Goal: Task Accomplishment & Management: Complete application form

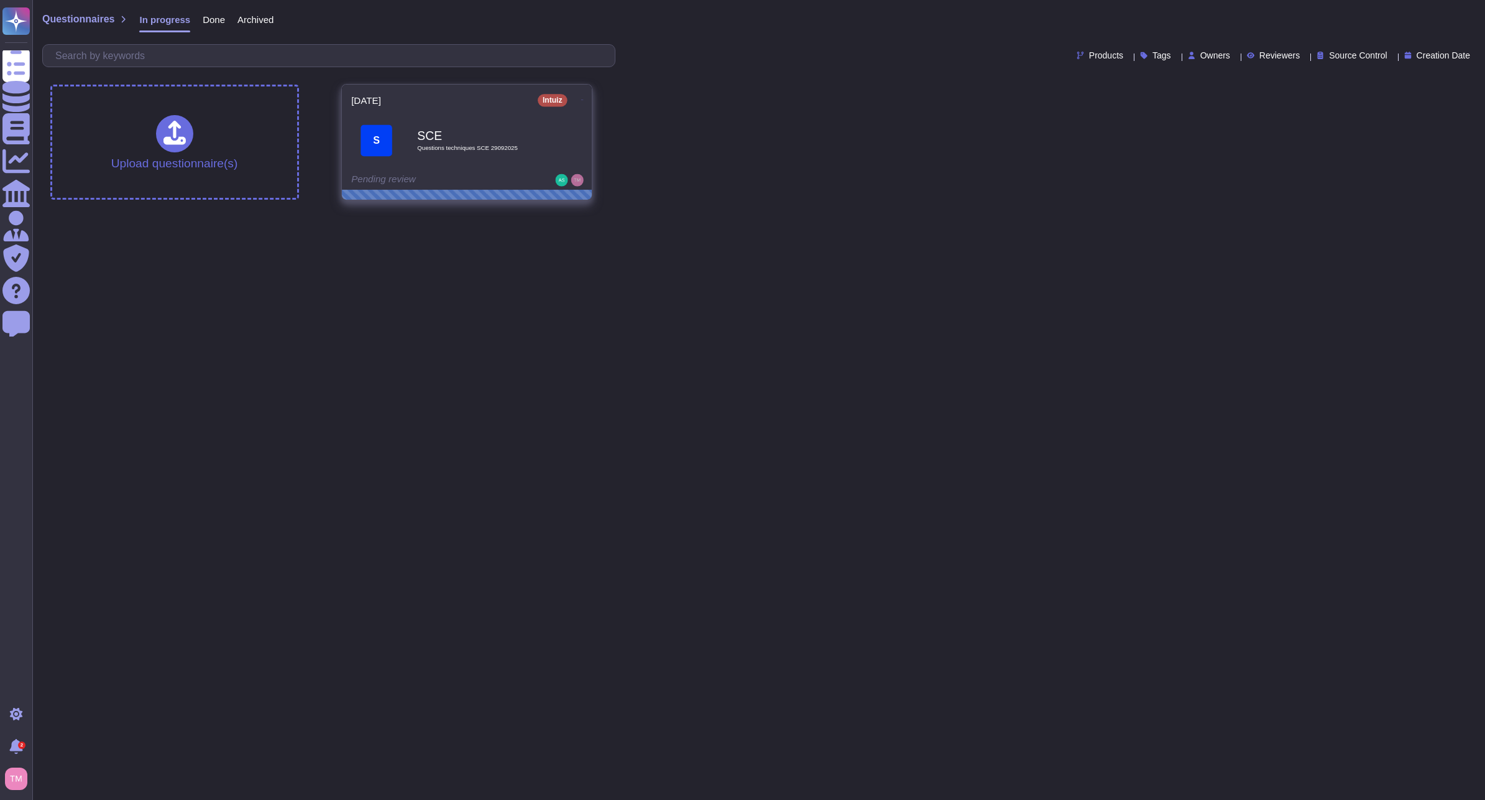
click at [547, 142] on span "S SCE Questions techniques SCE 29092025" at bounding box center [466, 140] width 231 height 50
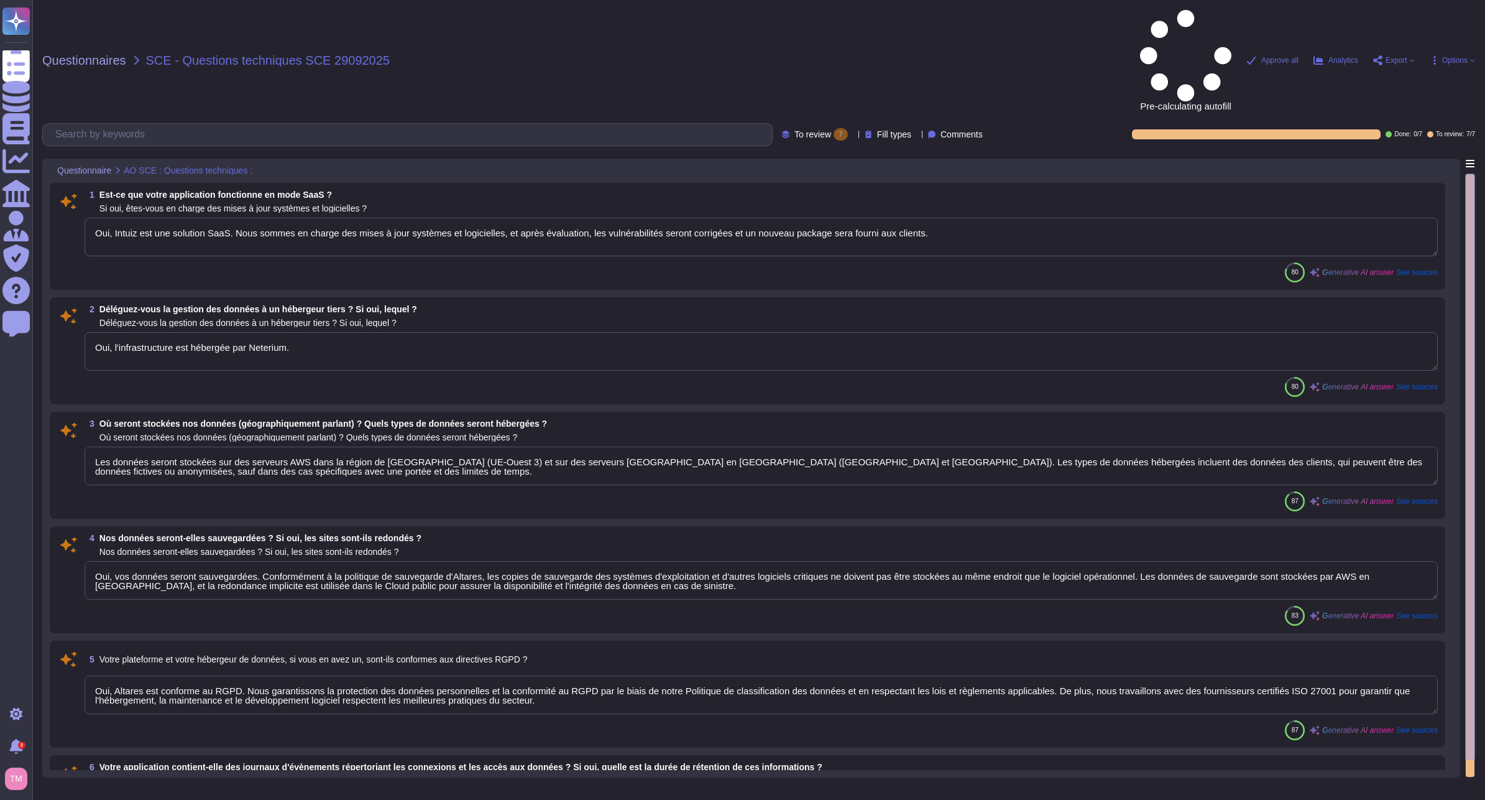
type textarea "Oui, Intuiz est une solution SaaS. Nous sommes en charge des mises à jour systè…"
type textarea "Oui, l'infrastructure est hébergée par Neterium."
type textarea "Les données seront stockées sur des serveurs AWS dans la région de [GEOGRAPHIC_…"
type textarea "Oui, vos données seront sauvegardées. Conformément à la politique de sauvegarde…"
type textarea "Oui, Altares est conforme au RGPD. Nous garantissons la protection des données …"
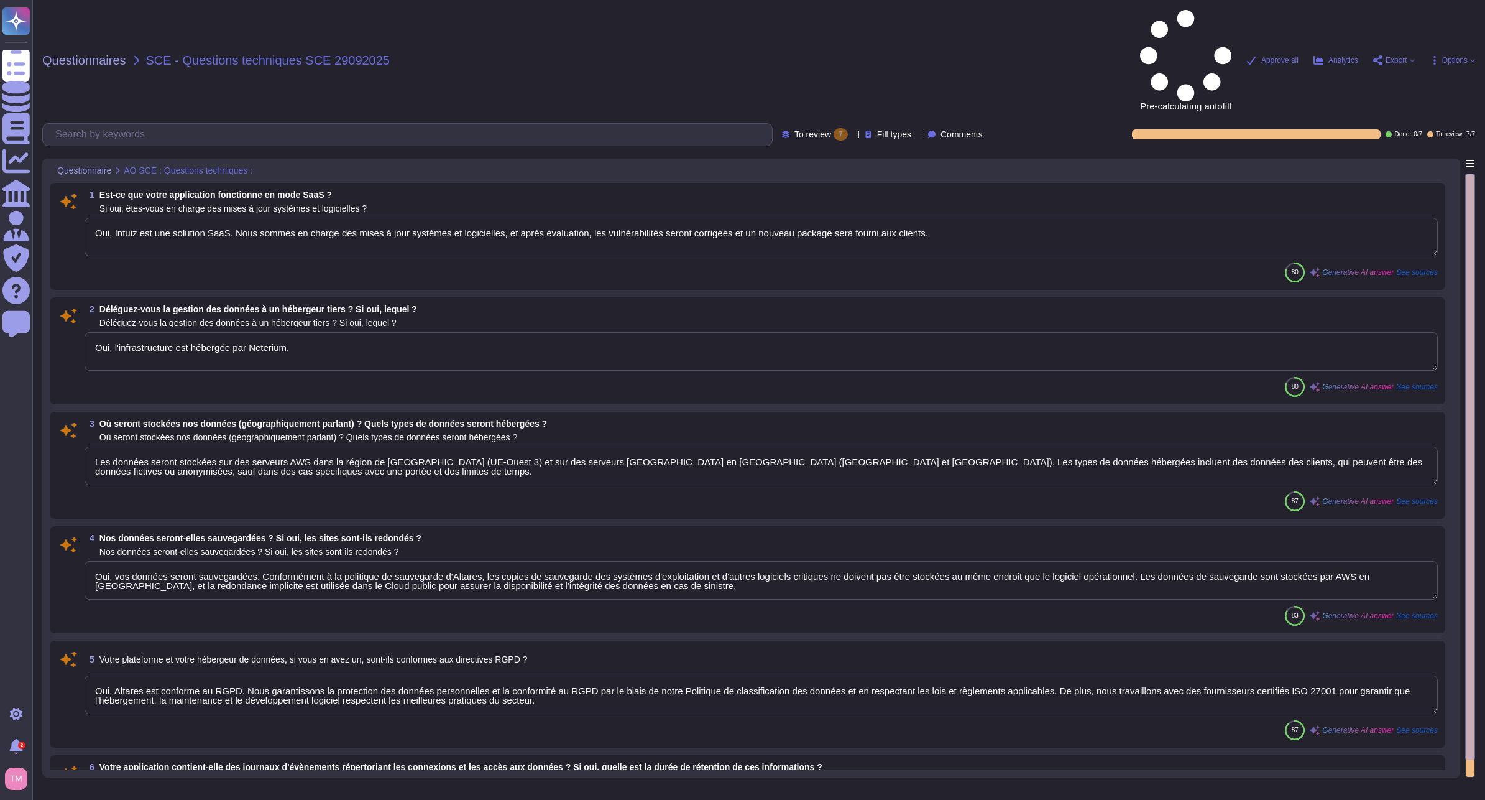
type textarea "Oui, notre application contient des journaux d'événements. Les journaux sont st…"
type textarea "API authentifiée"
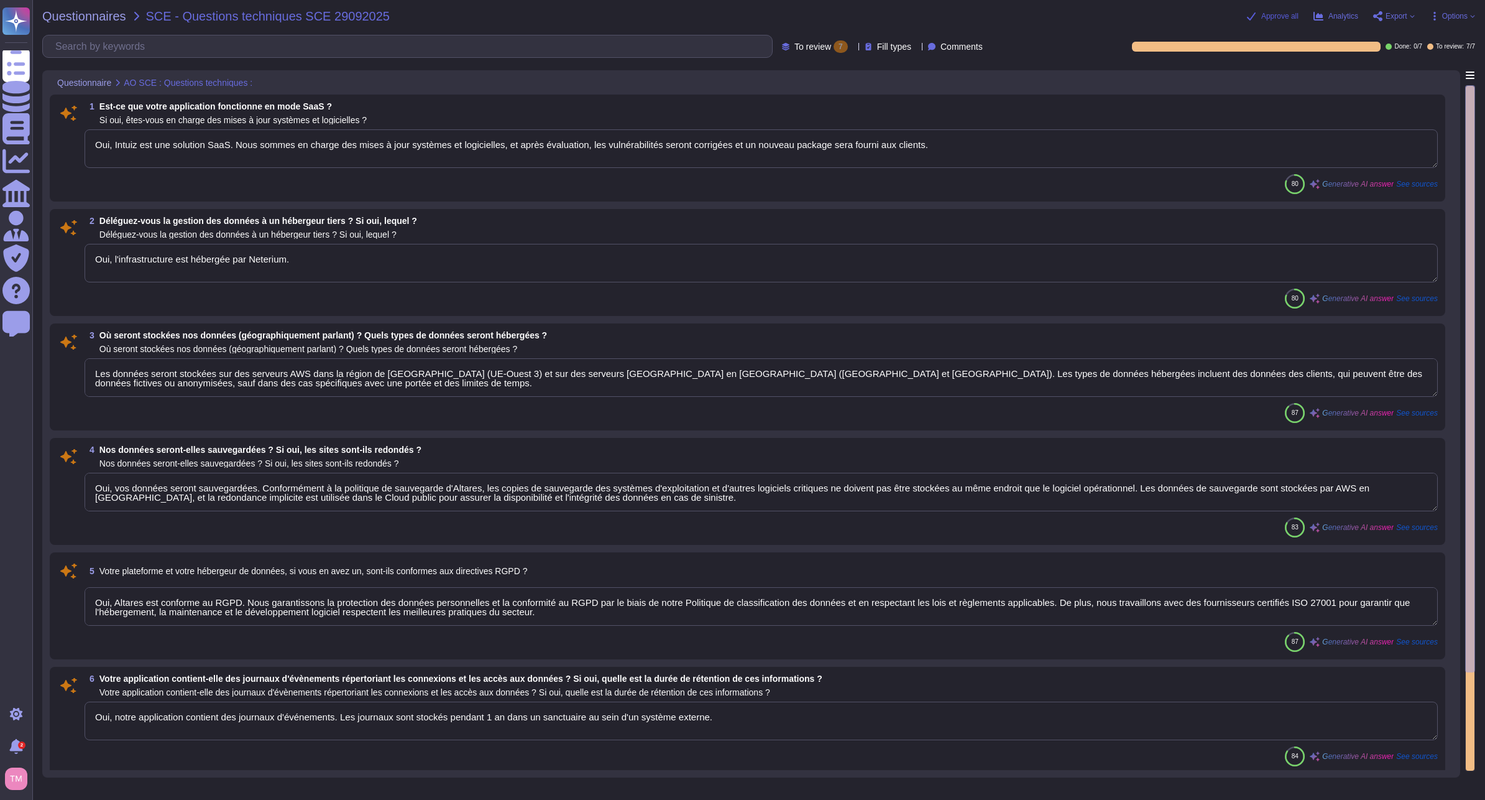
click at [1271, 16] on span "Approve all" at bounding box center [1280, 15] width 37 height 7
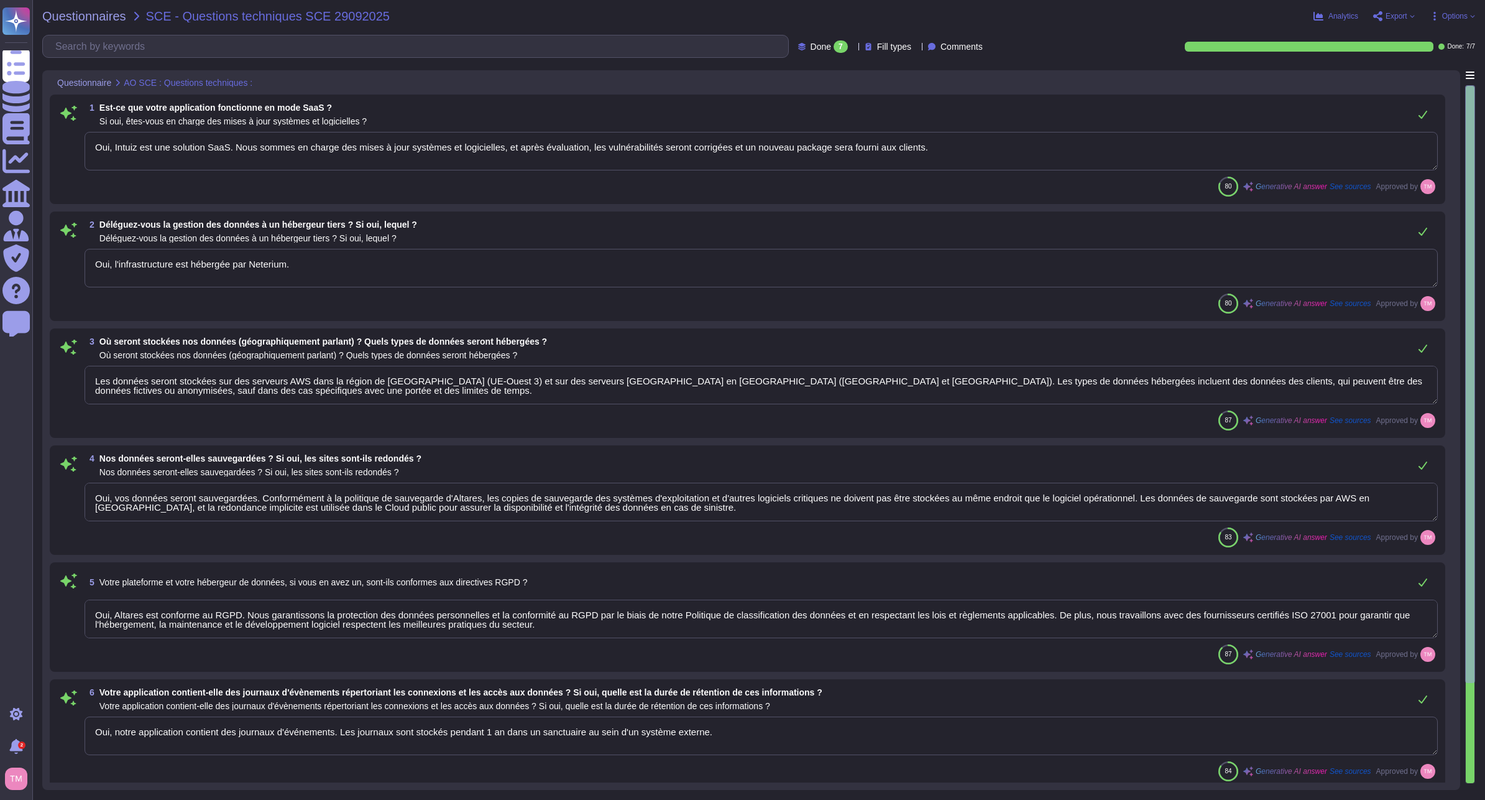
type textarea "Oui, Intuiz est une solution SaaS. Nous sommes en charge des mises à jour systè…"
type textarea "Oui, l'infrastructure est hébergée par Neterium."
type textarea "Les données seront stockées sur des serveurs AWS dans la région de [GEOGRAPHIC_…"
type textarea "Oui, vos données seront sauvegardées. Conformément à la politique de sauvegarde…"
type textarea "Oui, Altares est conforme au RGPD. Nous garantissons la protection des données …"
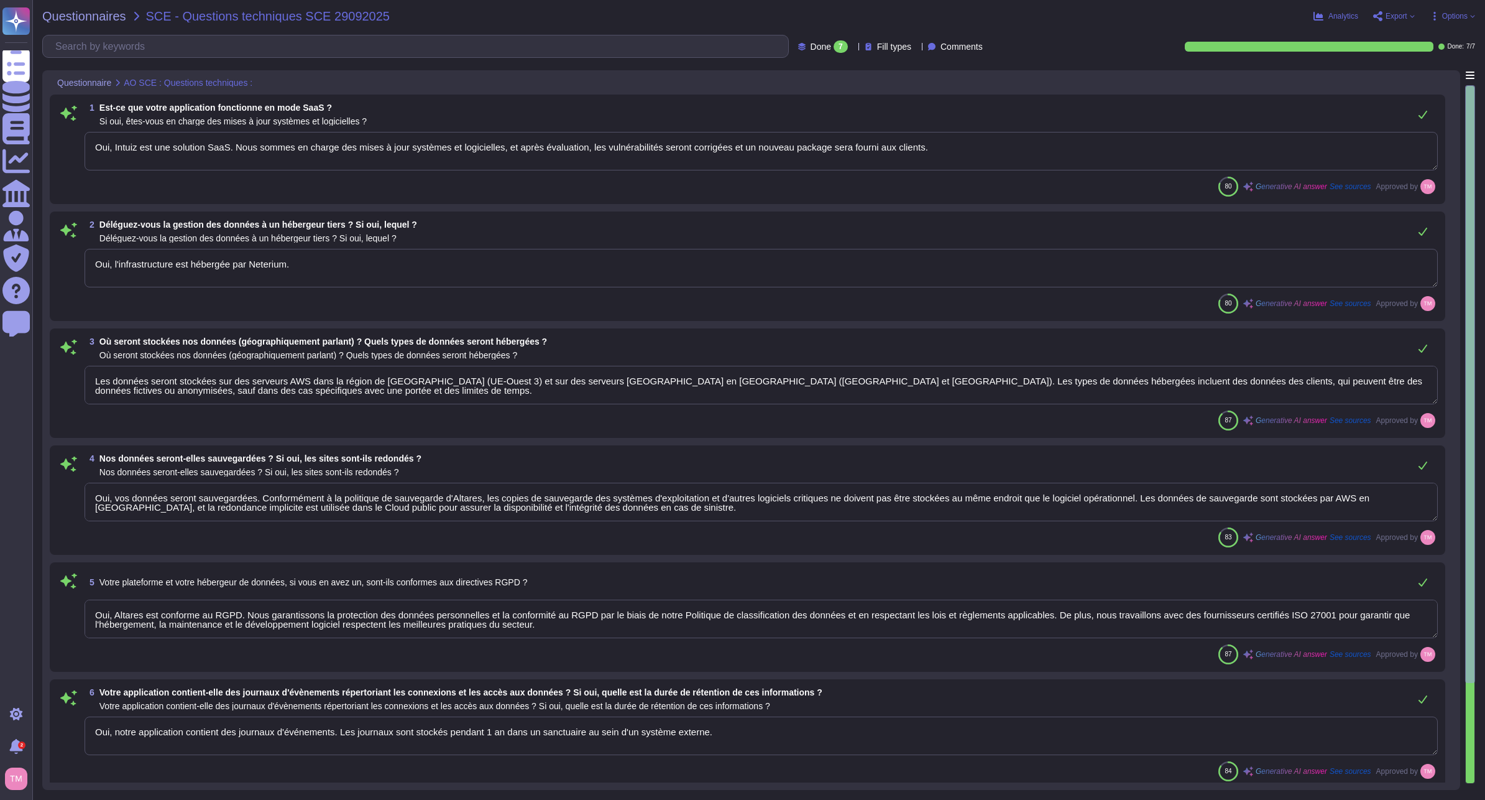
type textarea "Oui, notre application contient des journaux d'événements. Les journaux sont st…"
type textarea "API authentifiée"
drag, startPoint x: 950, startPoint y: 134, endPoint x: 722, endPoint y: 149, distance: 228.0
click at [722, 149] on textarea "Oui, Intuiz est une solution SaaS. Nous sommes en charge des mises à jour systè…" at bounding box center [762, 151] width 1354 height 39
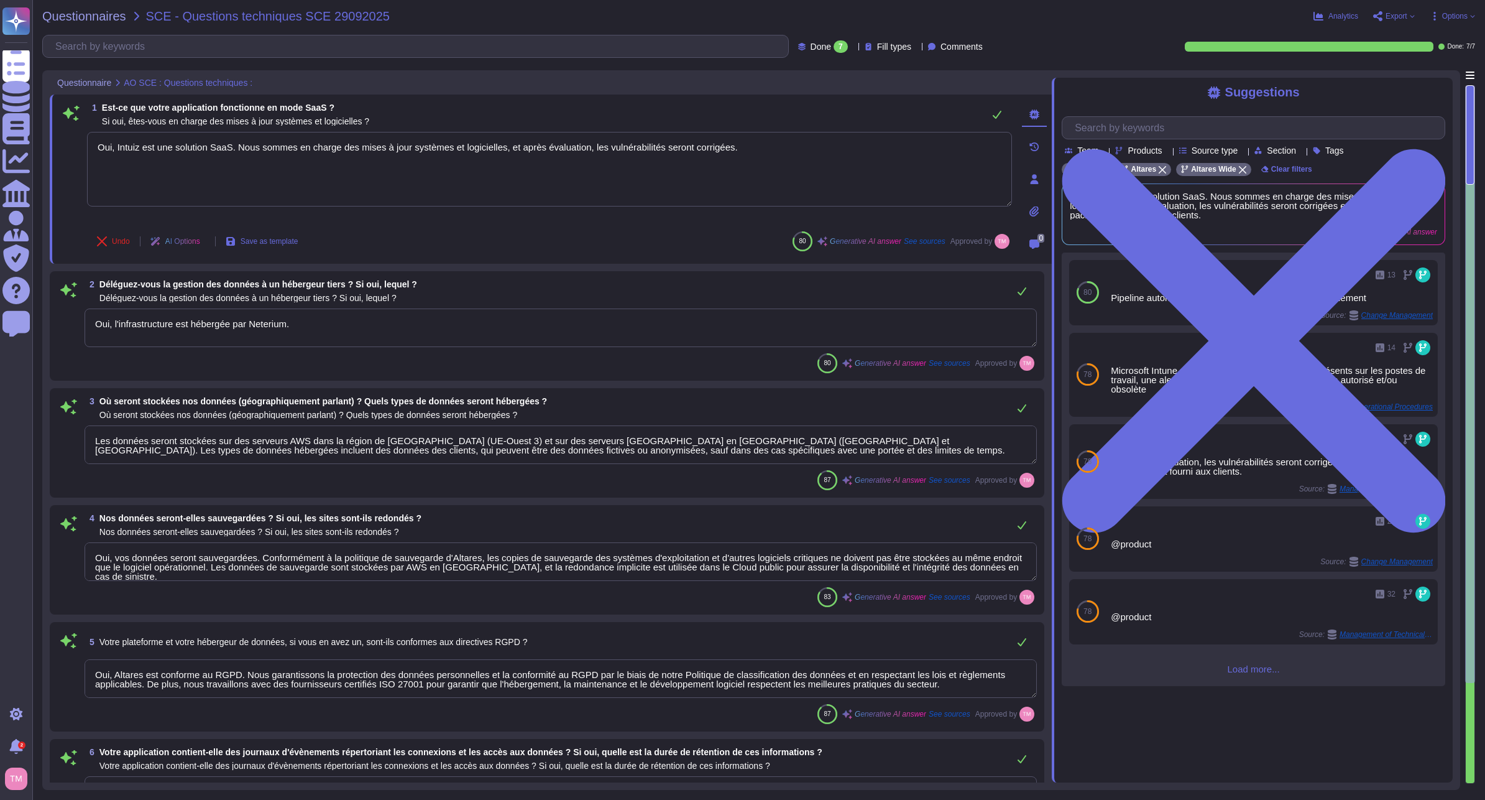
type textarea "Oui, Intuiz est une solution SaaS. Nous sommes en charge des mises à jour systè…"
click at [336, 328] on textarea "Oui, l'infrastructure est hébergée par Neterium." at bounding box center [561, 327] width 953 height 39
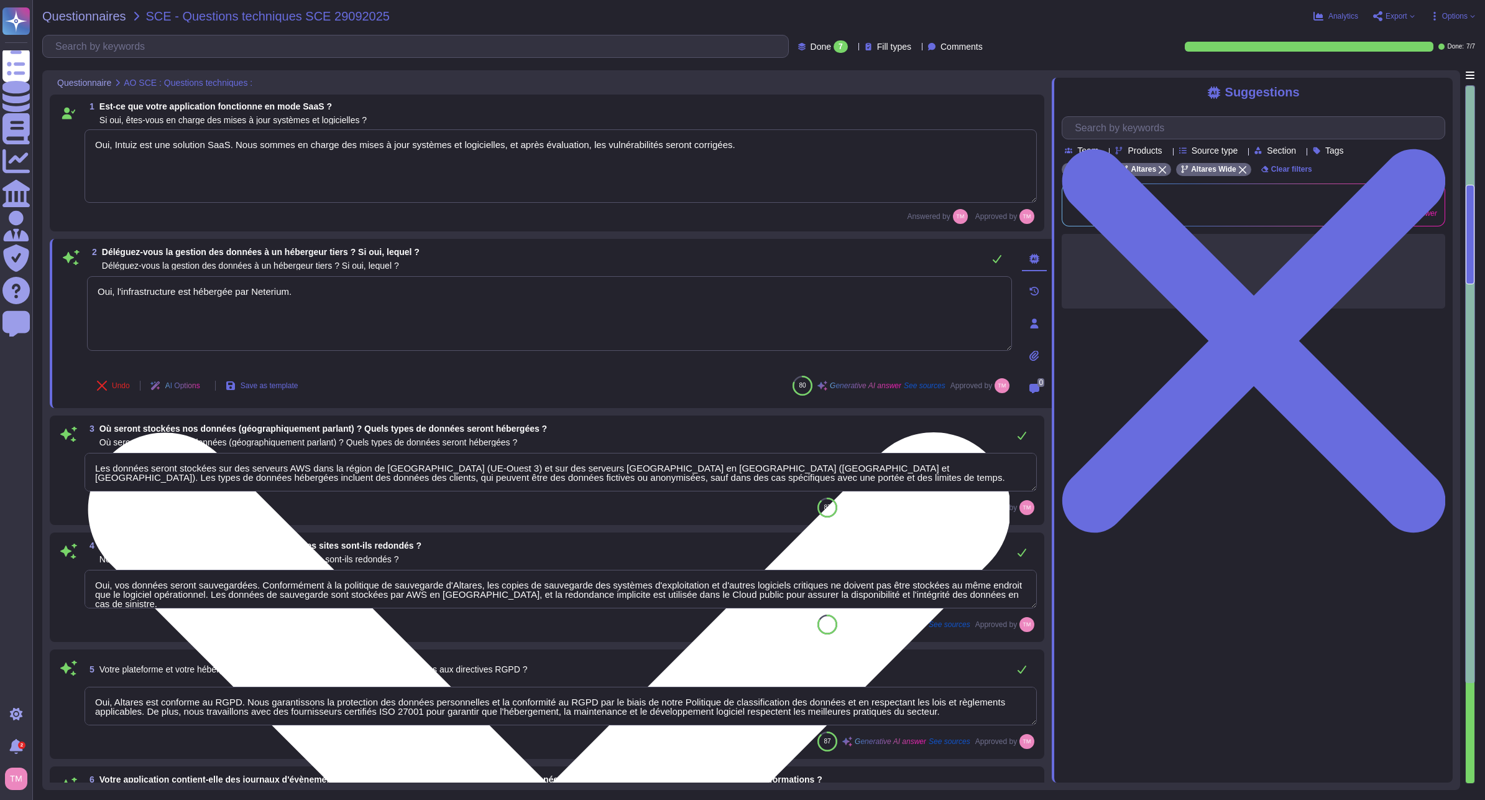
drag, startPoint x: 343, startPoint y: 300, endPoint x: 236, endPoint y: 300, distance: 106.3
click at [236, 300] on textarea "Oui, l'infrastructure est hébergée par Neterium." at bounding box center [549, 313] width 925 height 75
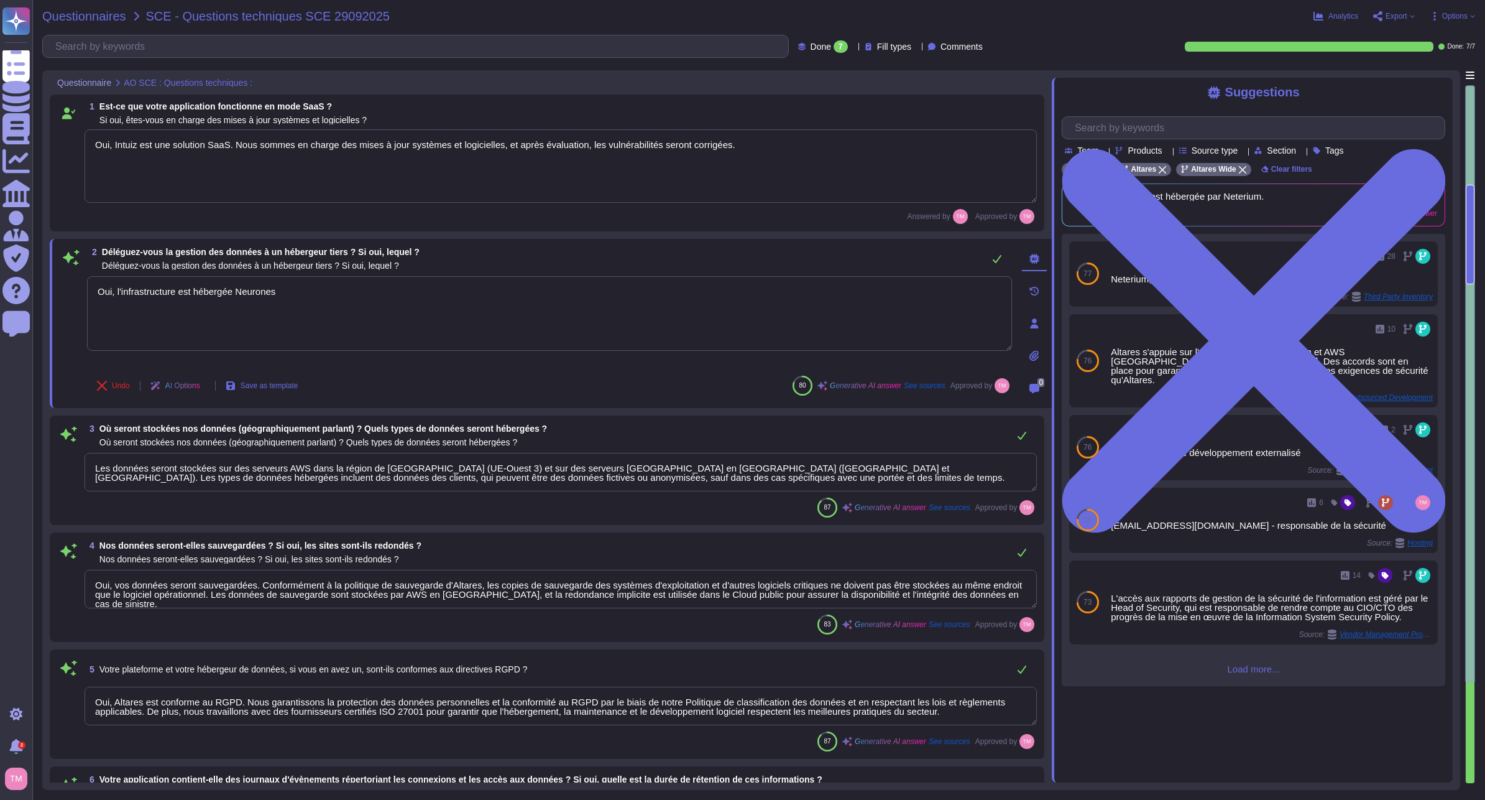
type textarea "Oui, l'infrastructure est hébergée Neurones"
click at [83, 21] on span "Questionnaires" at bounding box center [84, 16] width 84 height 12
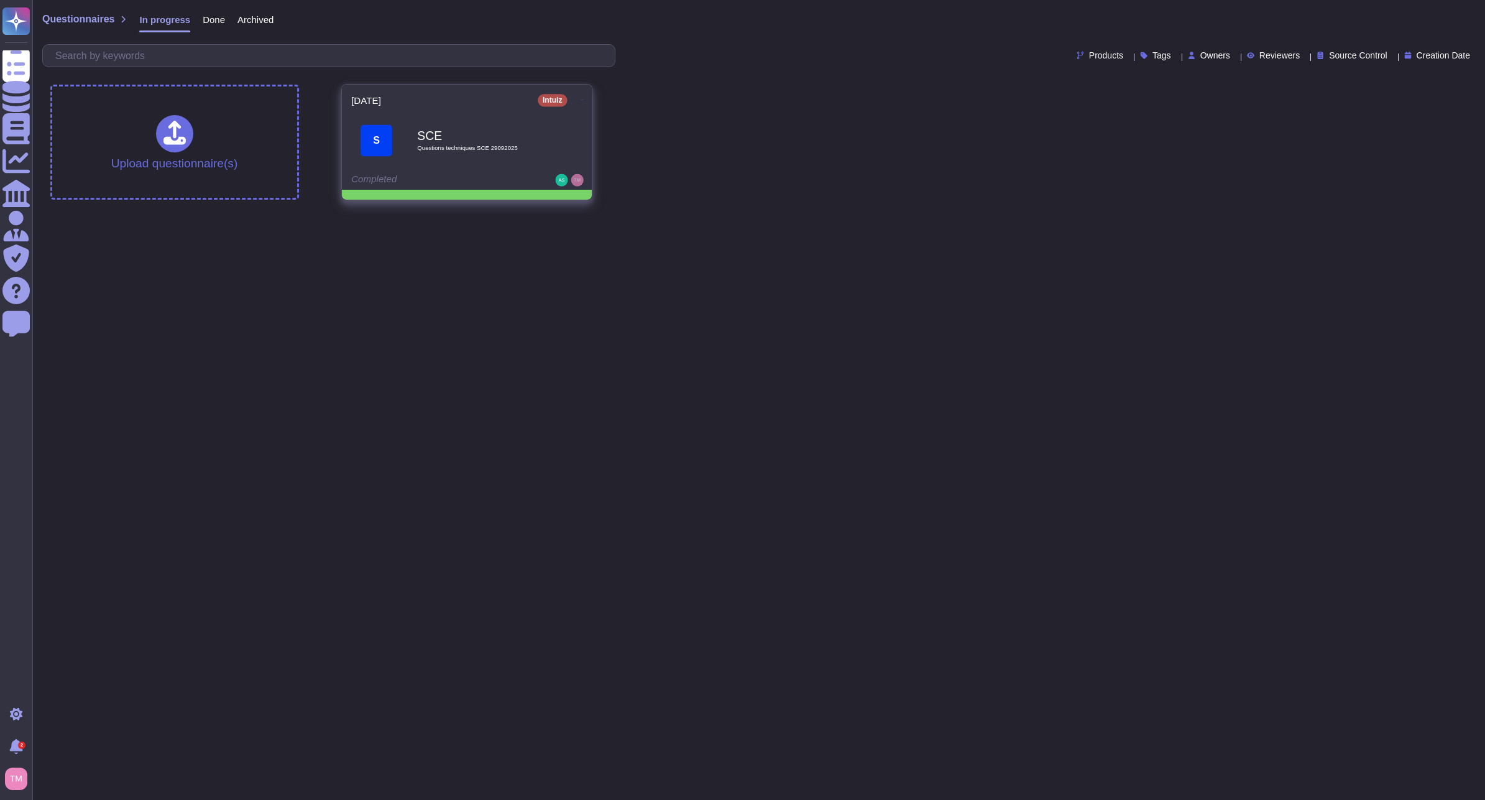
click at [538, 134] on b "SCE" at bounding box center [480, 135] width 126 height 12
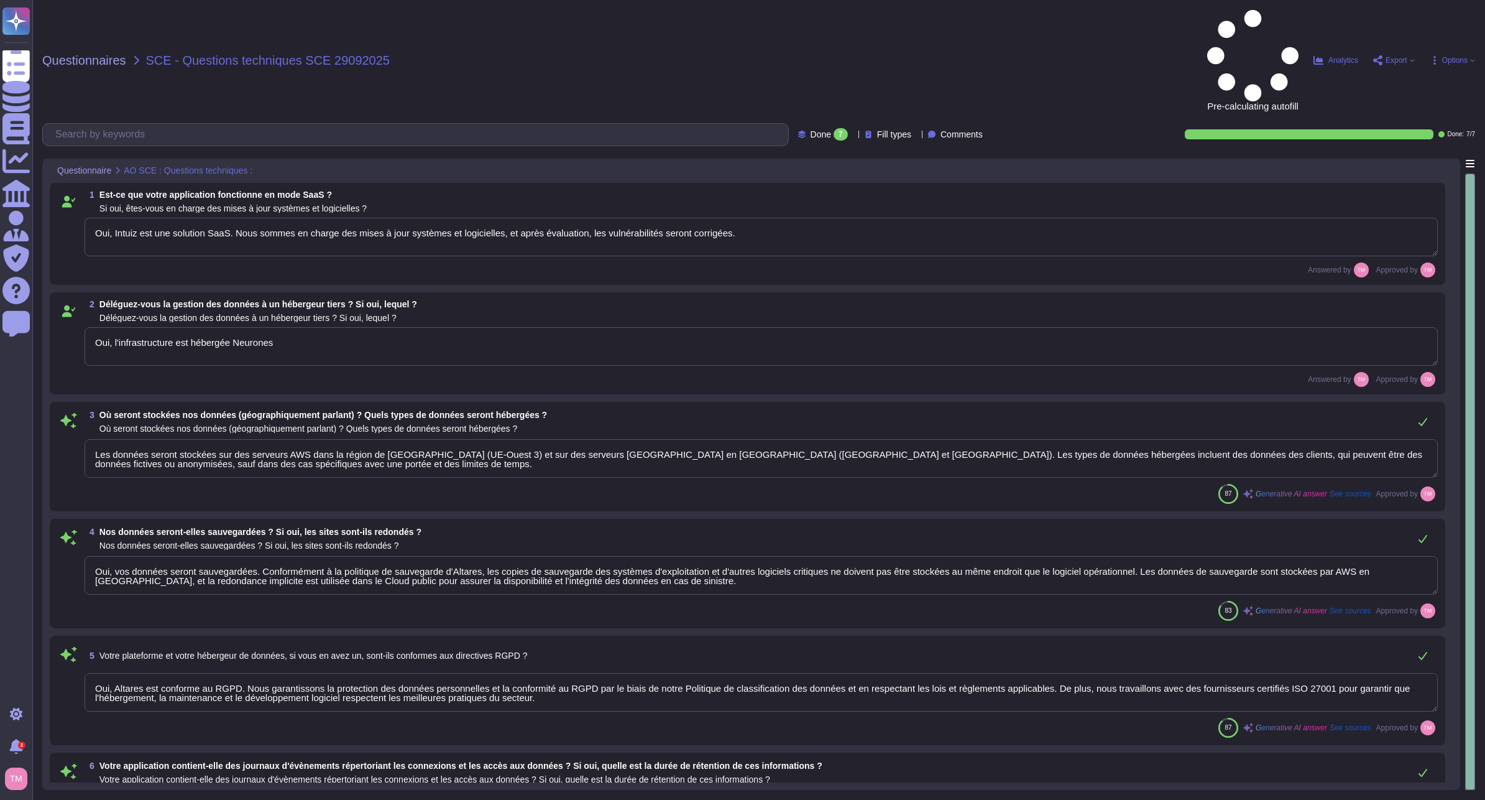
type textarea "Oui, Intuiz est une solution SaaS. Nous sommes en charge des mises à jour systè…"
type textarea "Oui, l'infrastructure est hébergée Neurones"
type textarea "Les données seront stockées sur des serveurs AWS dans la région de [GEOGRAPHIC_…"
type textarea "Oui, vos données seront sauvegardées. Conformément à la politique de sauvegarde…"
type textarea "Oui, Altares est conforme au RGPD. Nous garantissons la protection des données …"
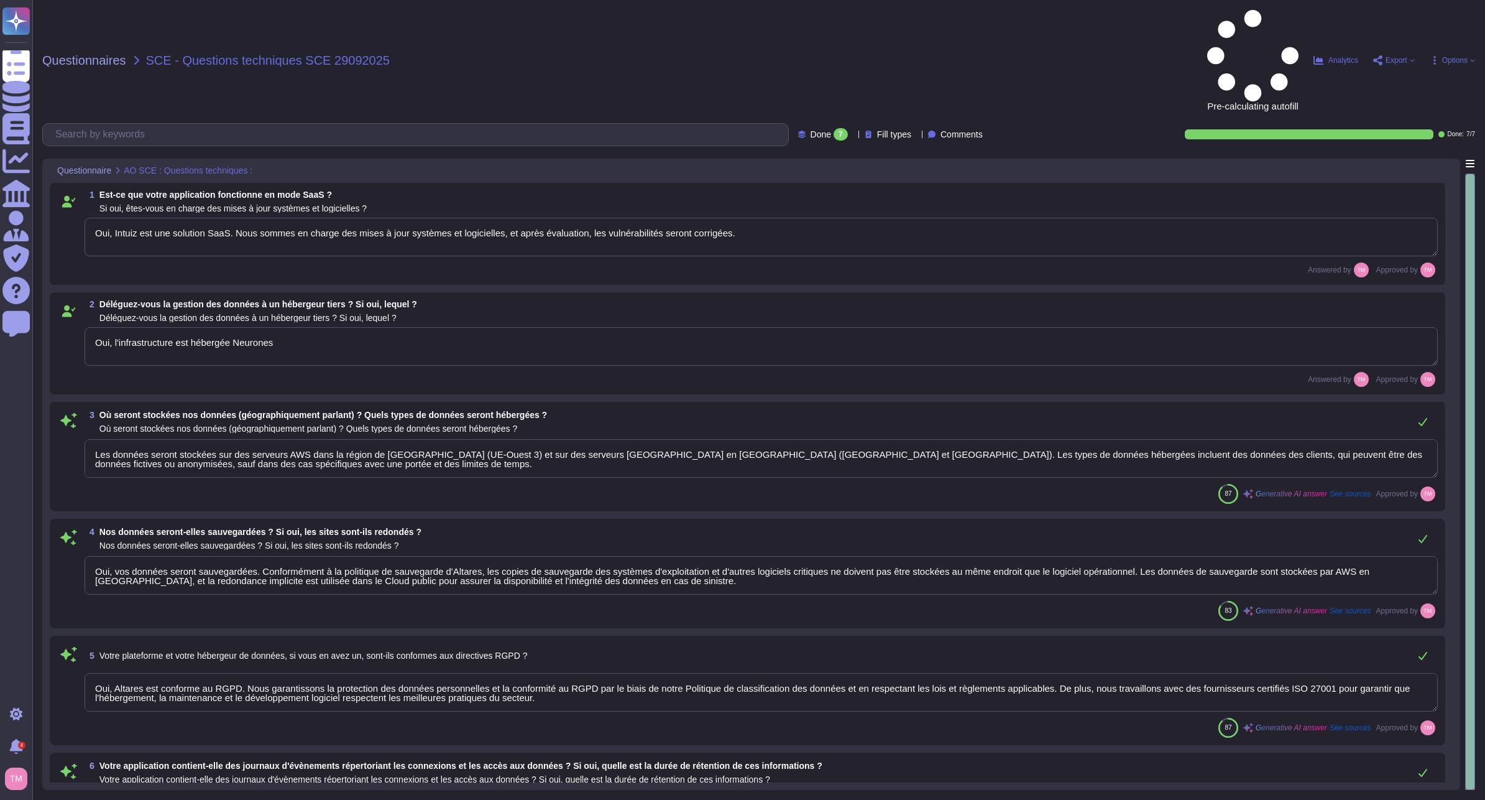
type textarea "Oui, notre application contient des journaux d'événements. Les journaux sont st…"
type textarea "API authentifiée"
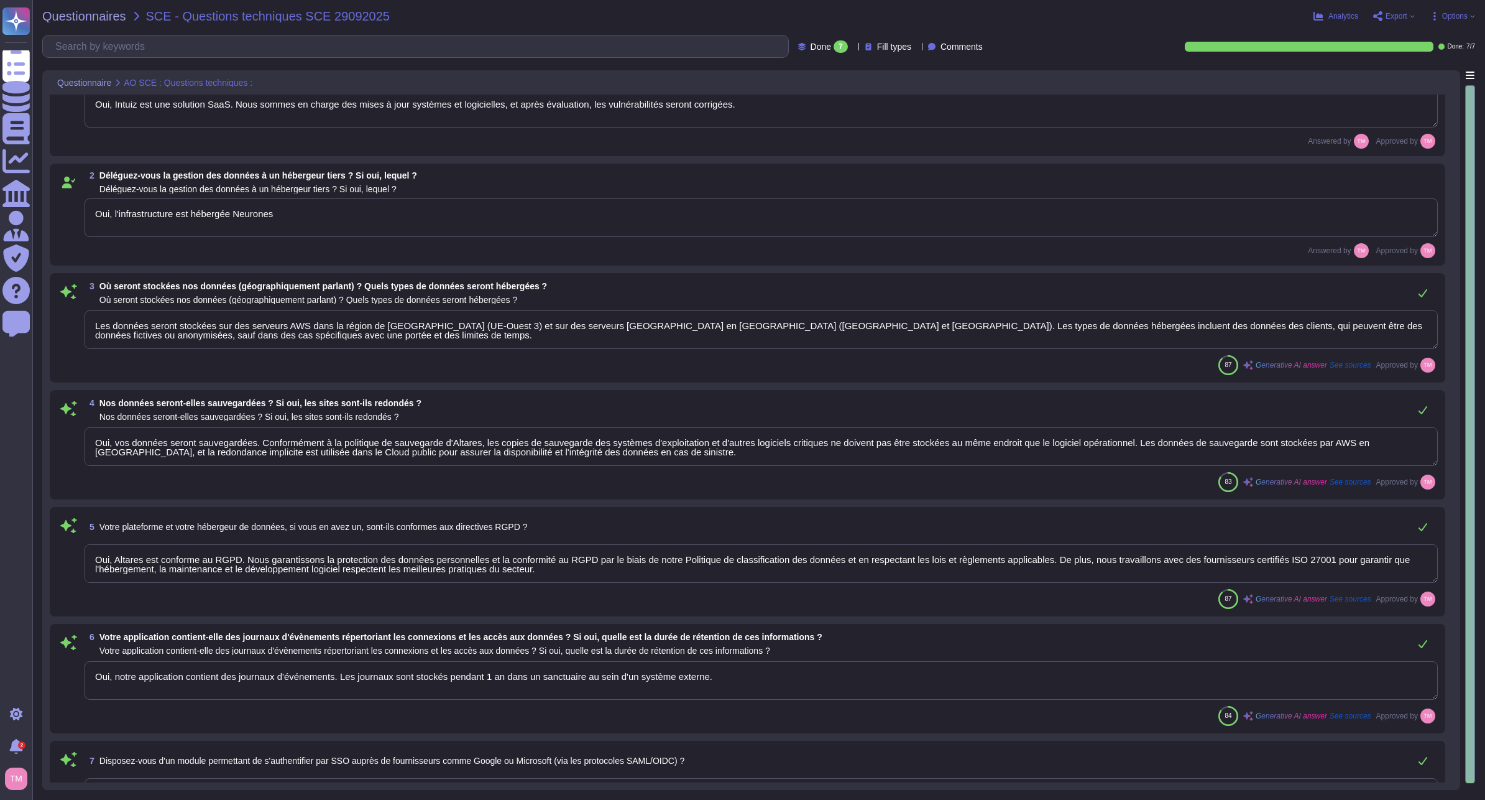
scroll to position [62, 0]
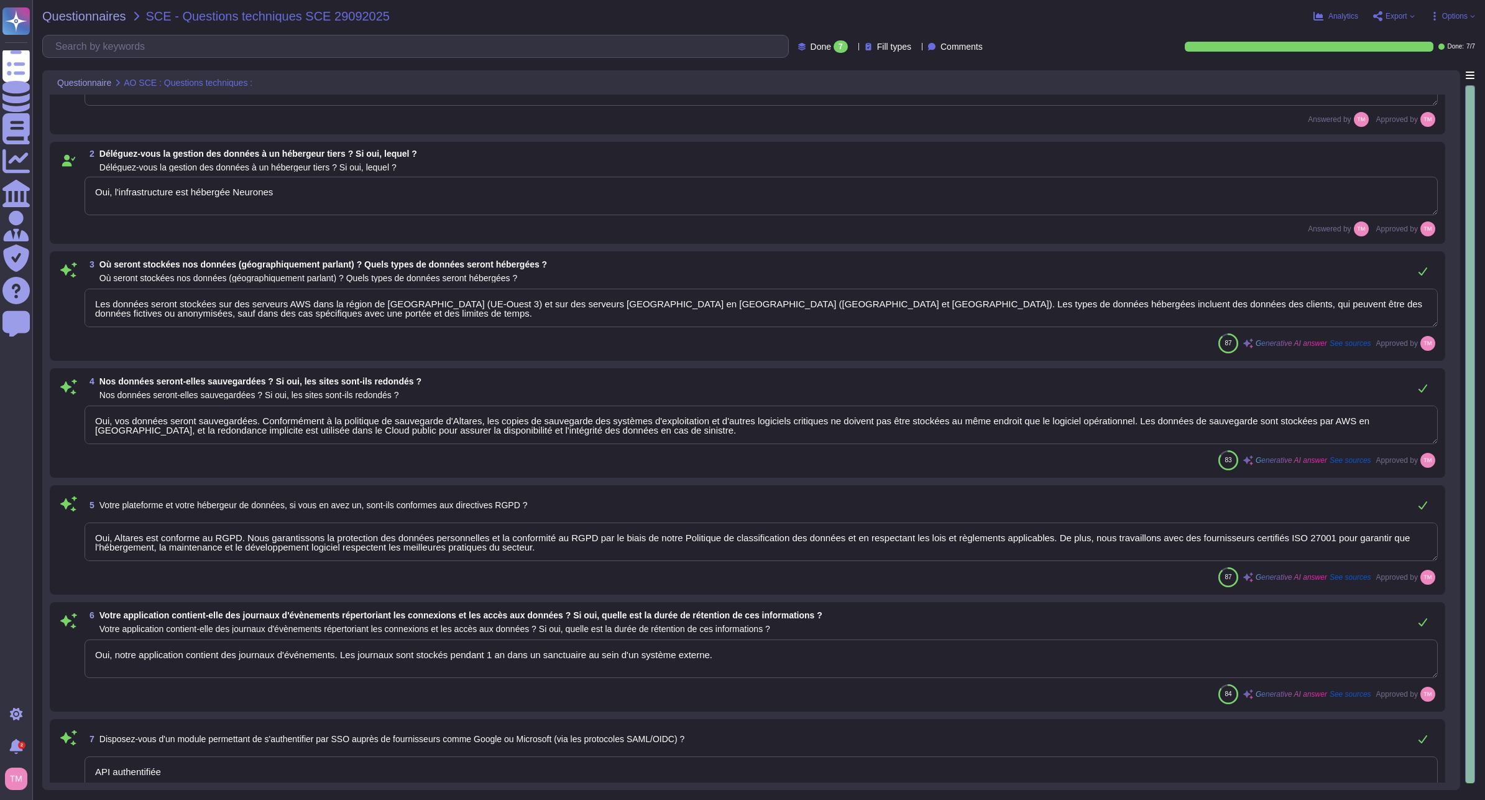
click at [462, 313] on textarea "Les données seront stockées sur des serveurs AWS dans la région de [GEOGRAPHIC_…" at bounding box center [762, 307] width 1354 height 39
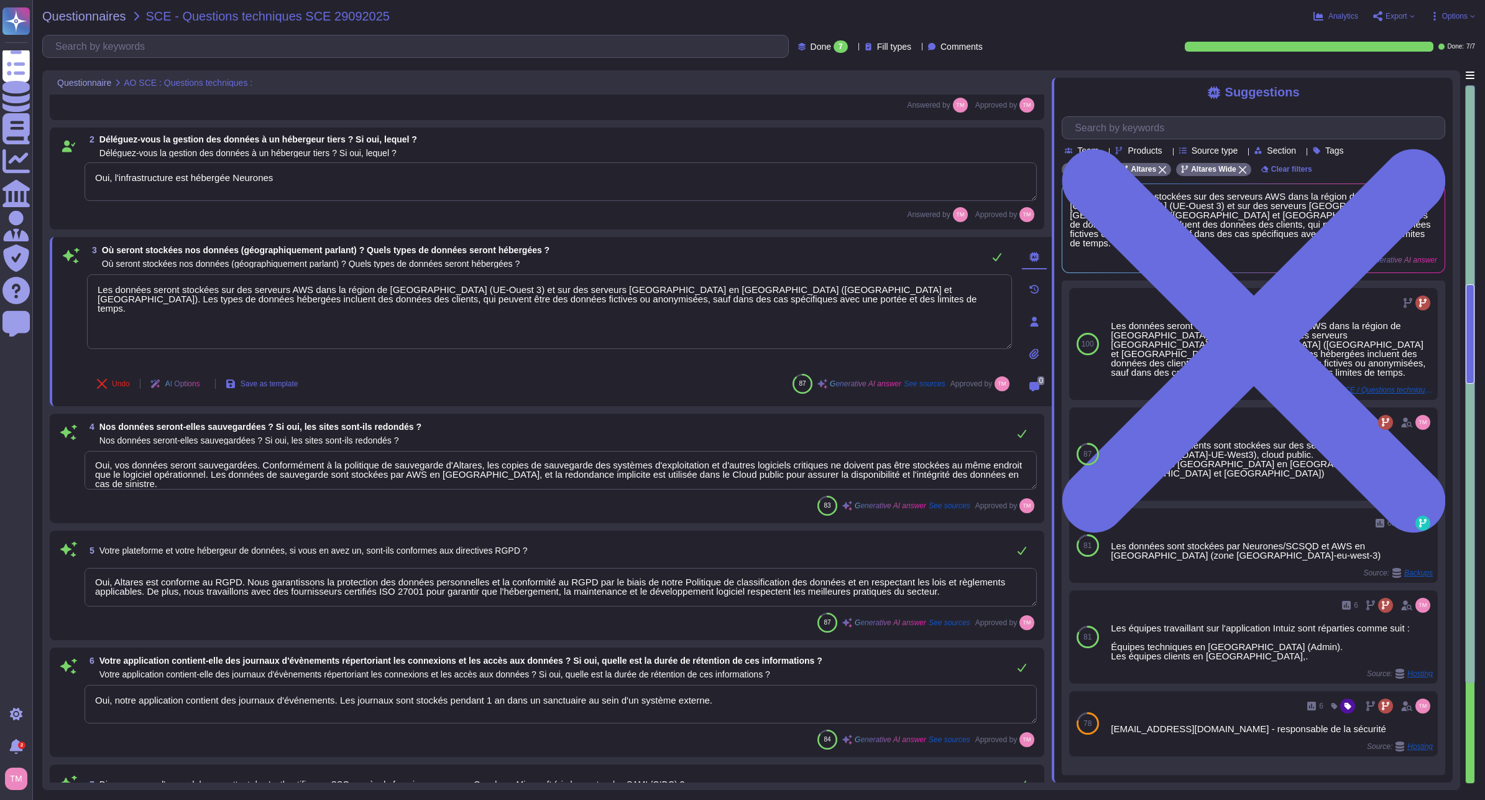
scroll to position [0, 0]
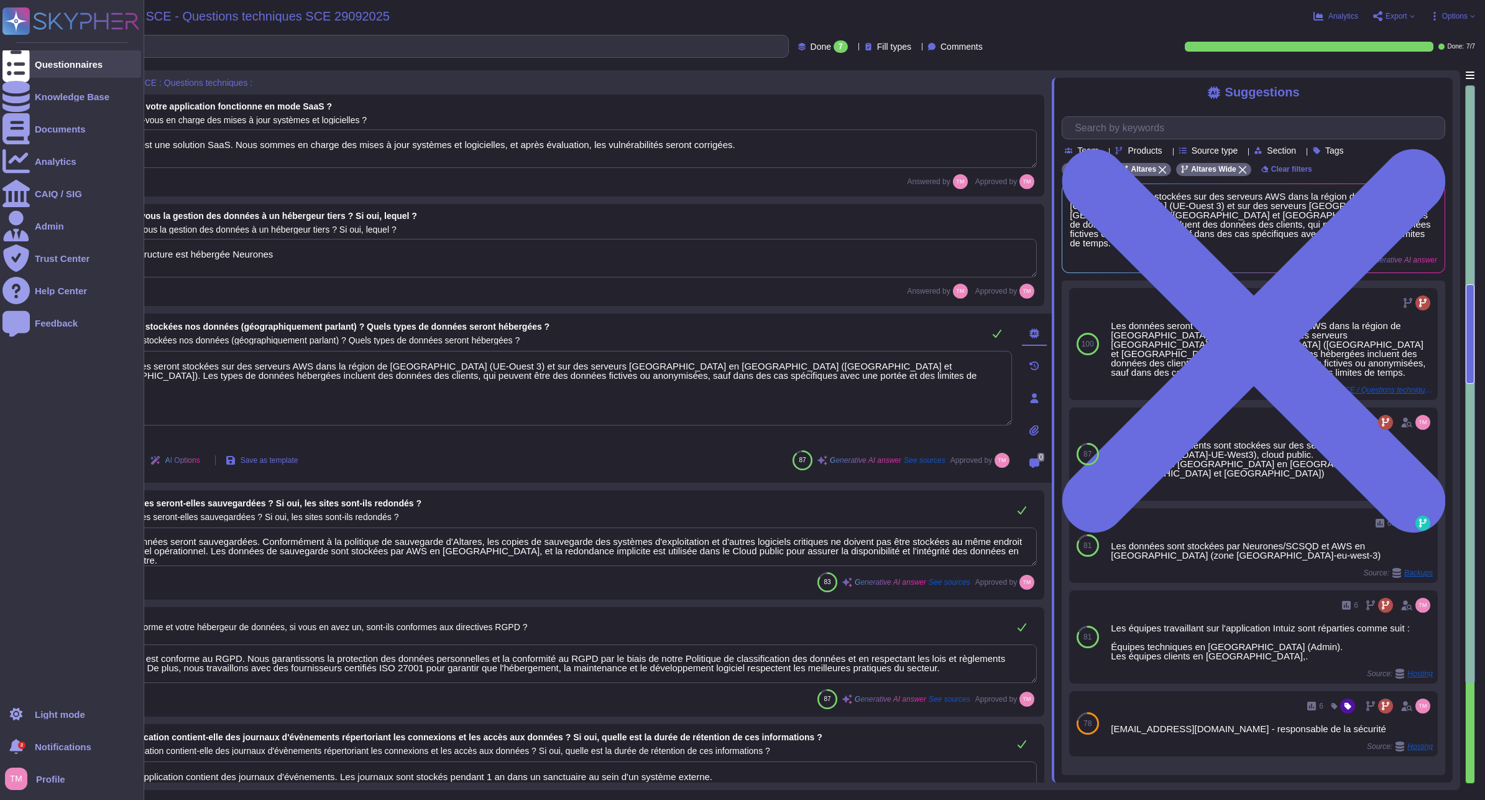
click at [40, 73] on div "Questionnaires" at bounding box center [71, 63] width 139 height 27
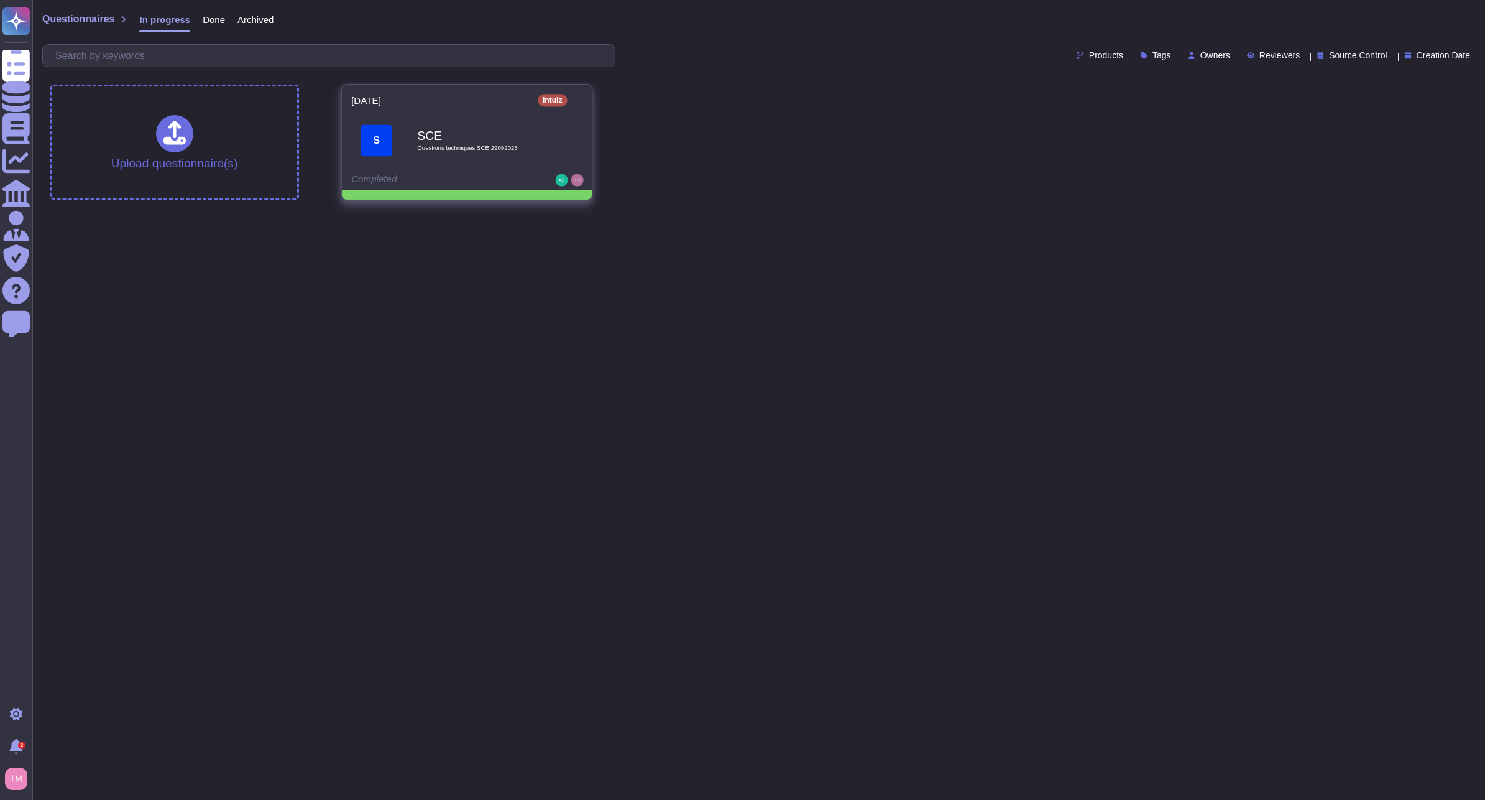
click at [523, 144] on div "SCE Questions techniques SCE 29092025" at bounding box center [480, 140] width 126 height 50
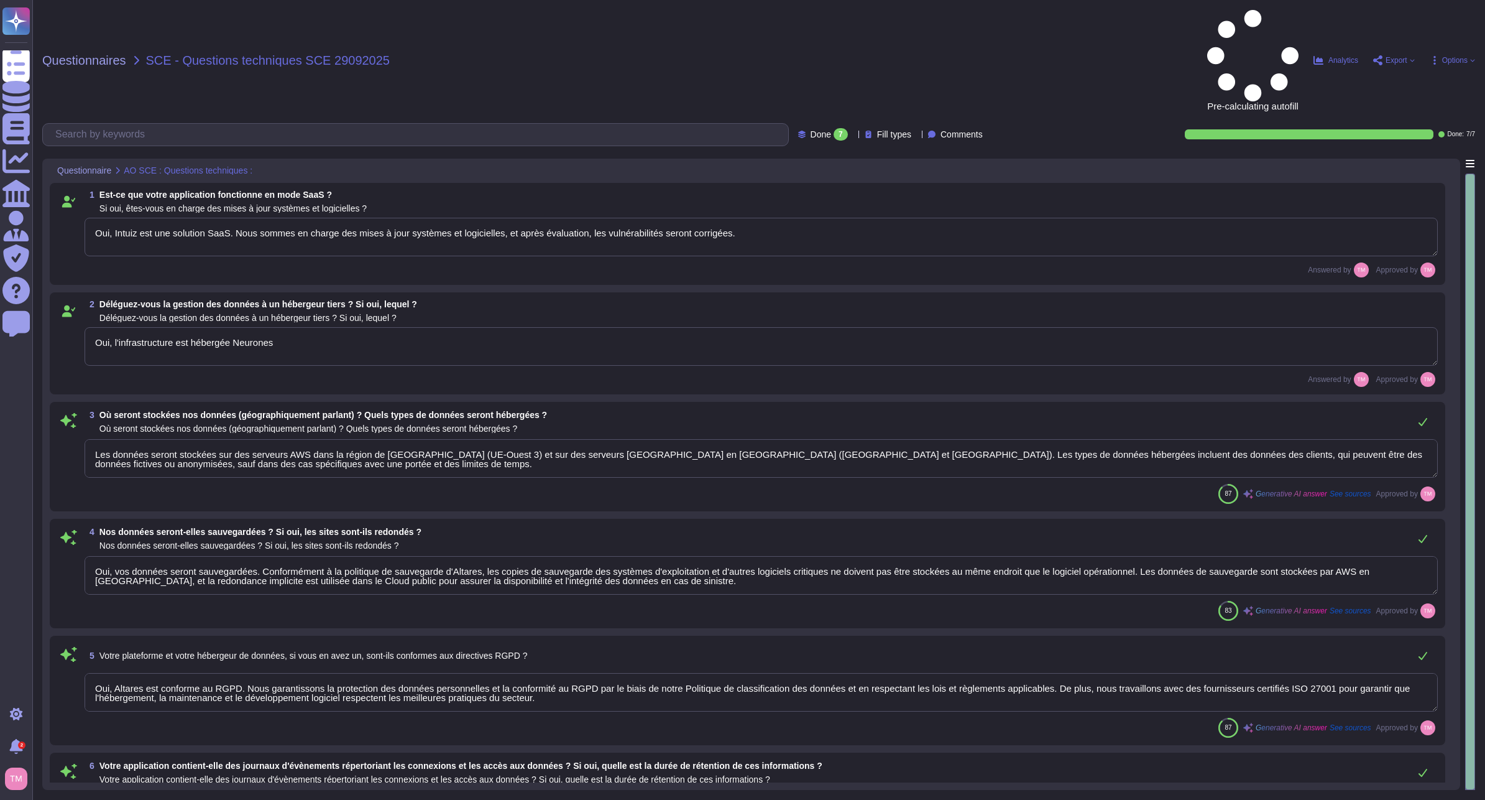
type textarea "Oui, Intuiz est une solution SaaS. Nous sommes en charge des mises à jour systè…"
type textarea "Oui, l'infrastructure est hébergée Neurones"
type textarea "Les données seront stockées sur des serveurs AWS dans la région de [GEOGRAPHIC_…"
type textarea "Oui, vos données seront sauvegardées. Conformément à la politique de sauvegarde…"
type textarea "Oui, Altares est conforme au RGPD. Nous garantissons la protection des données …"
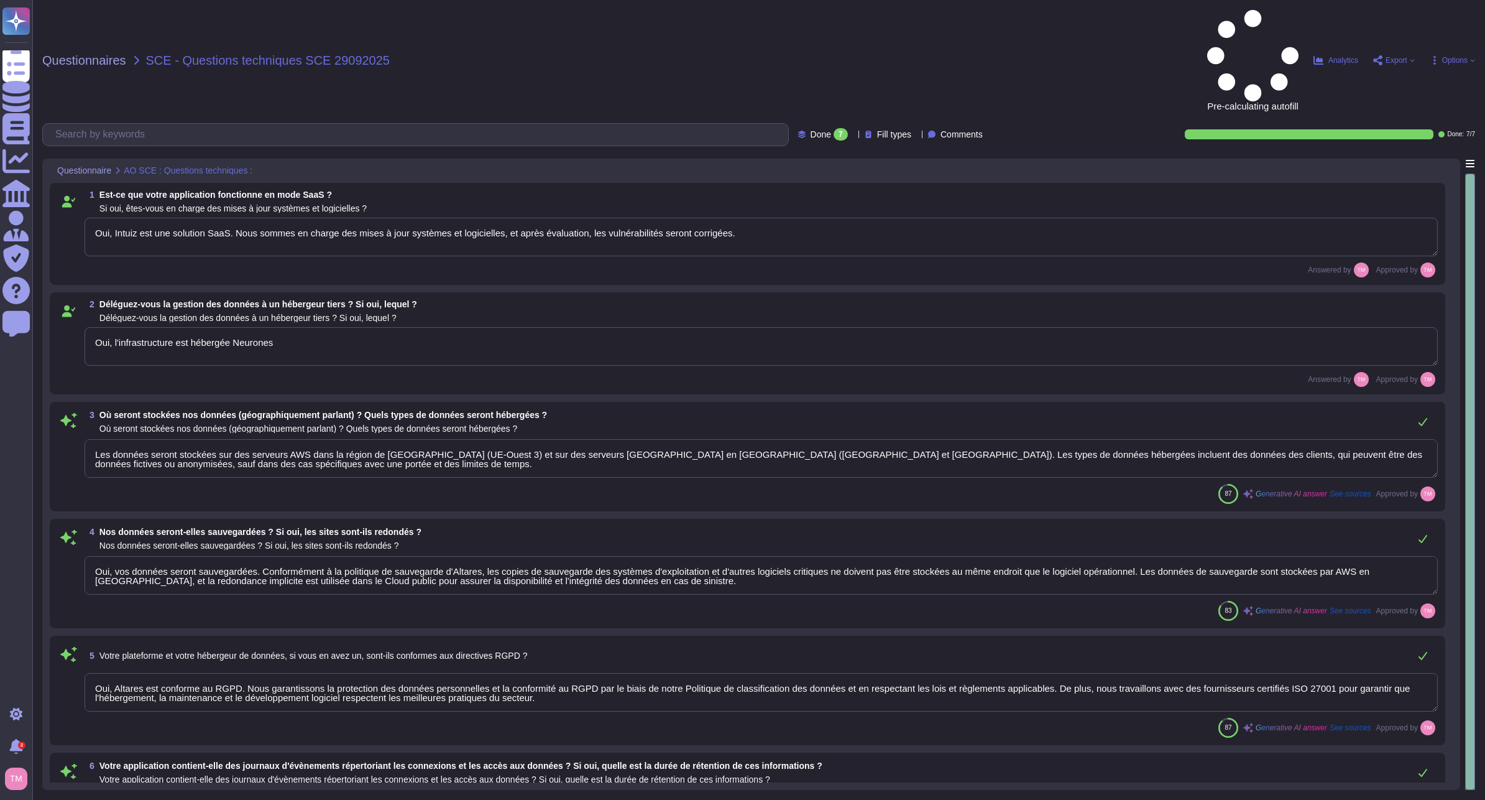
type textarea "Oui, notre application contient des journaux d'événements. Les journaux sont st…"
type textarea "API authentifiée"
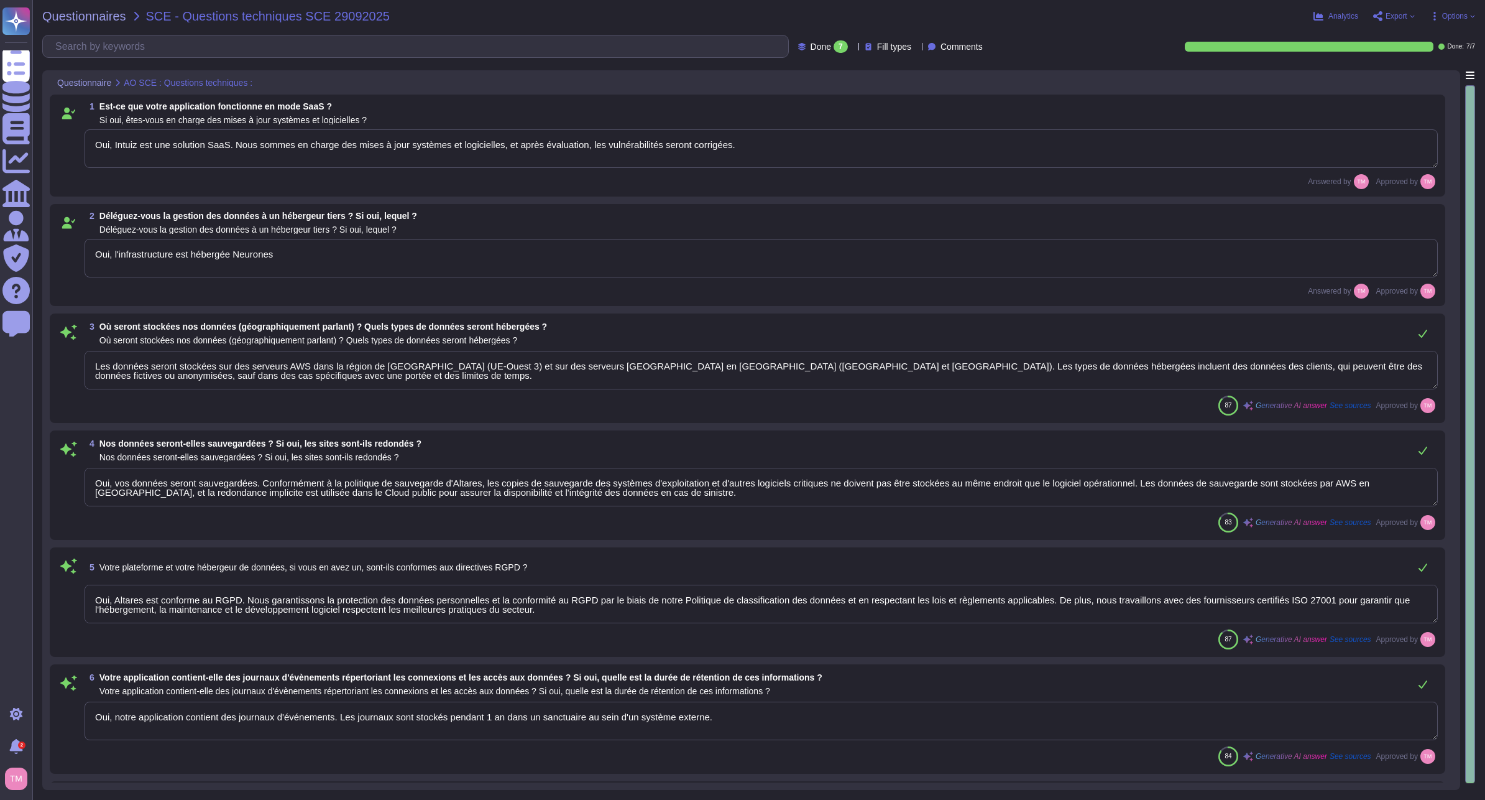
click at [1474, 18] on icon at bounding box center [1472, 16] width 5 height 5
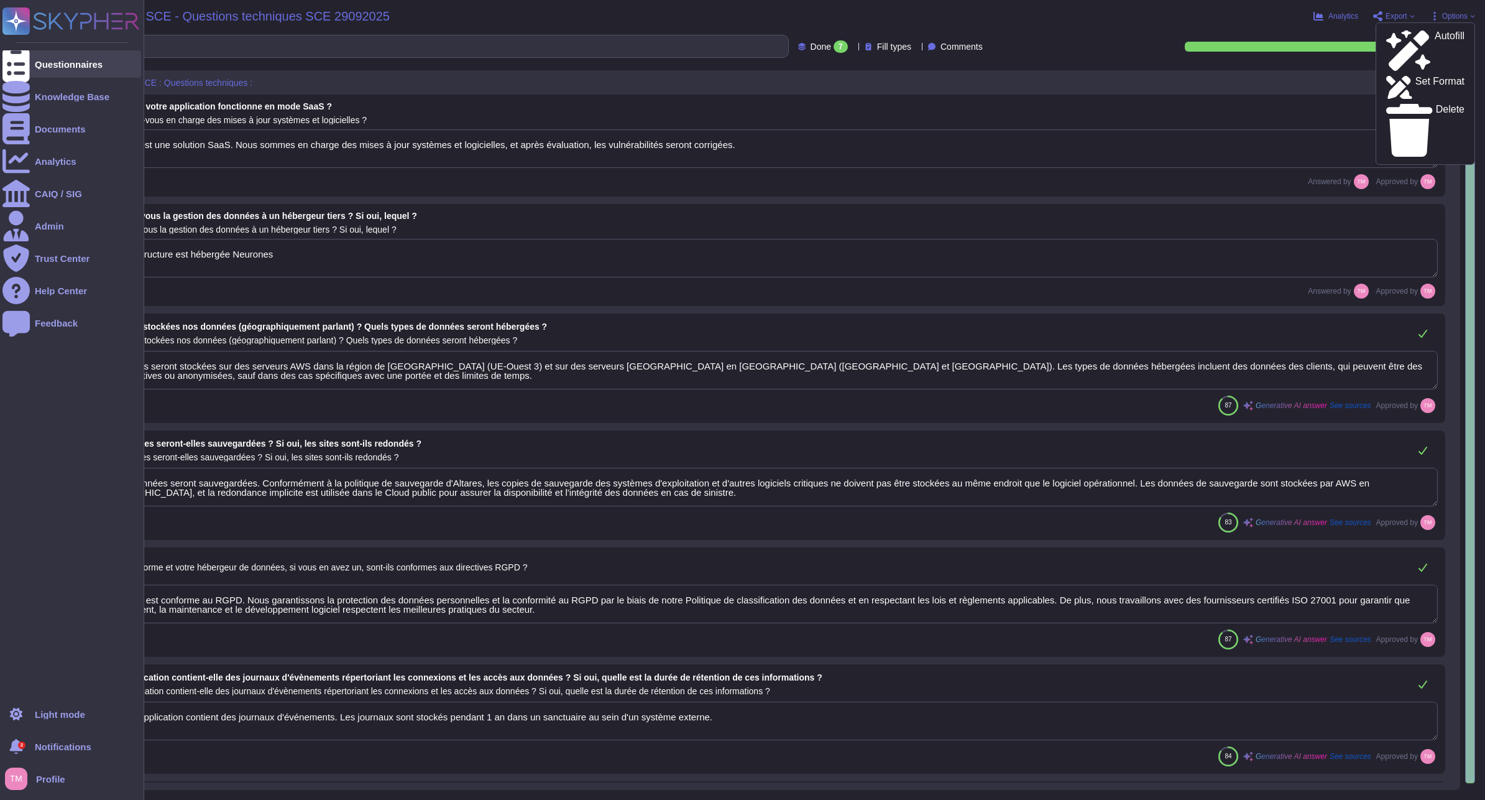
click at [26, 58] on div at bounding box center [15, 63] width 27 height 27
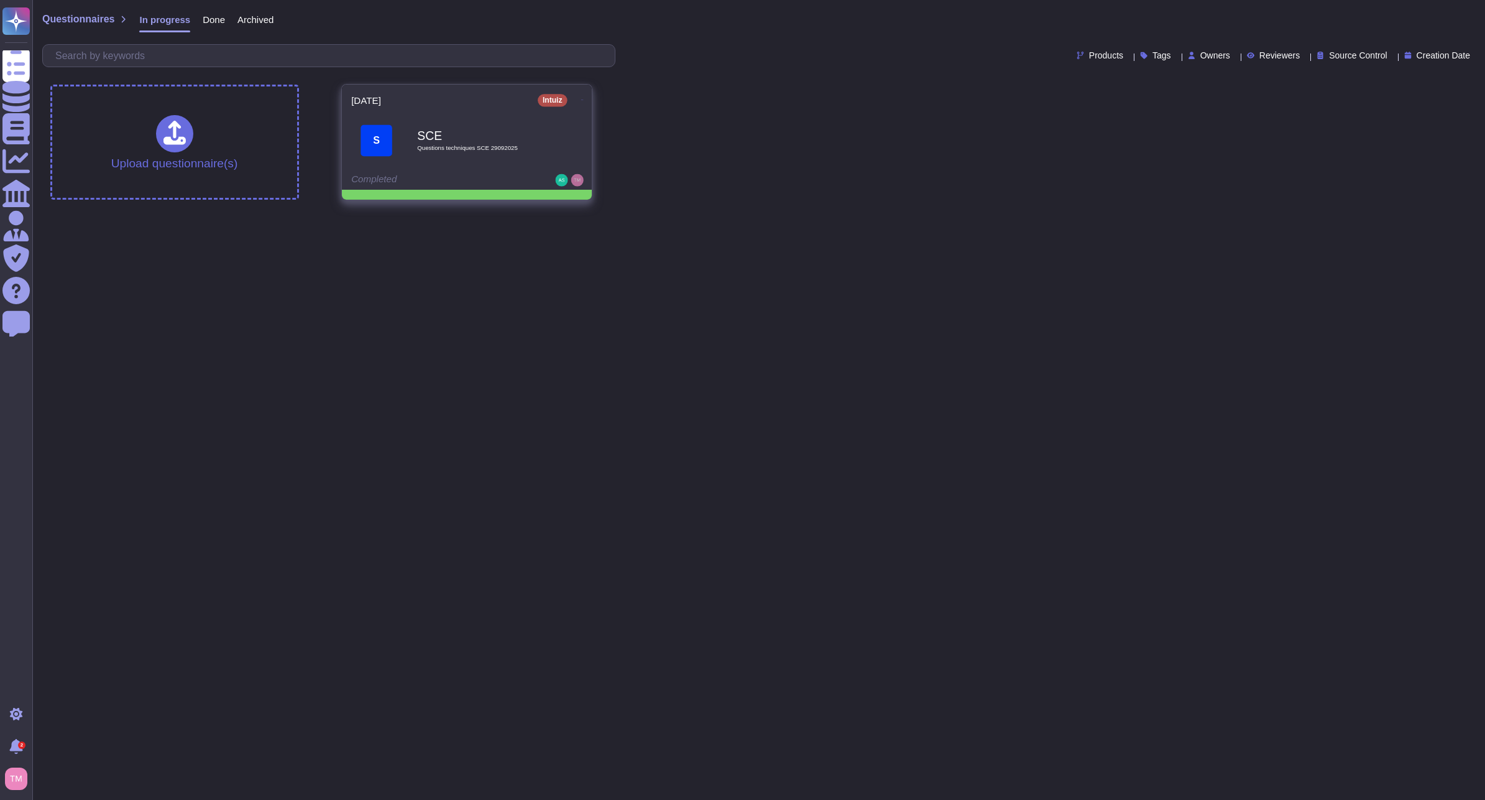
click at [581, 99] on icon at bounding box center [582, 99] width 2 height 1
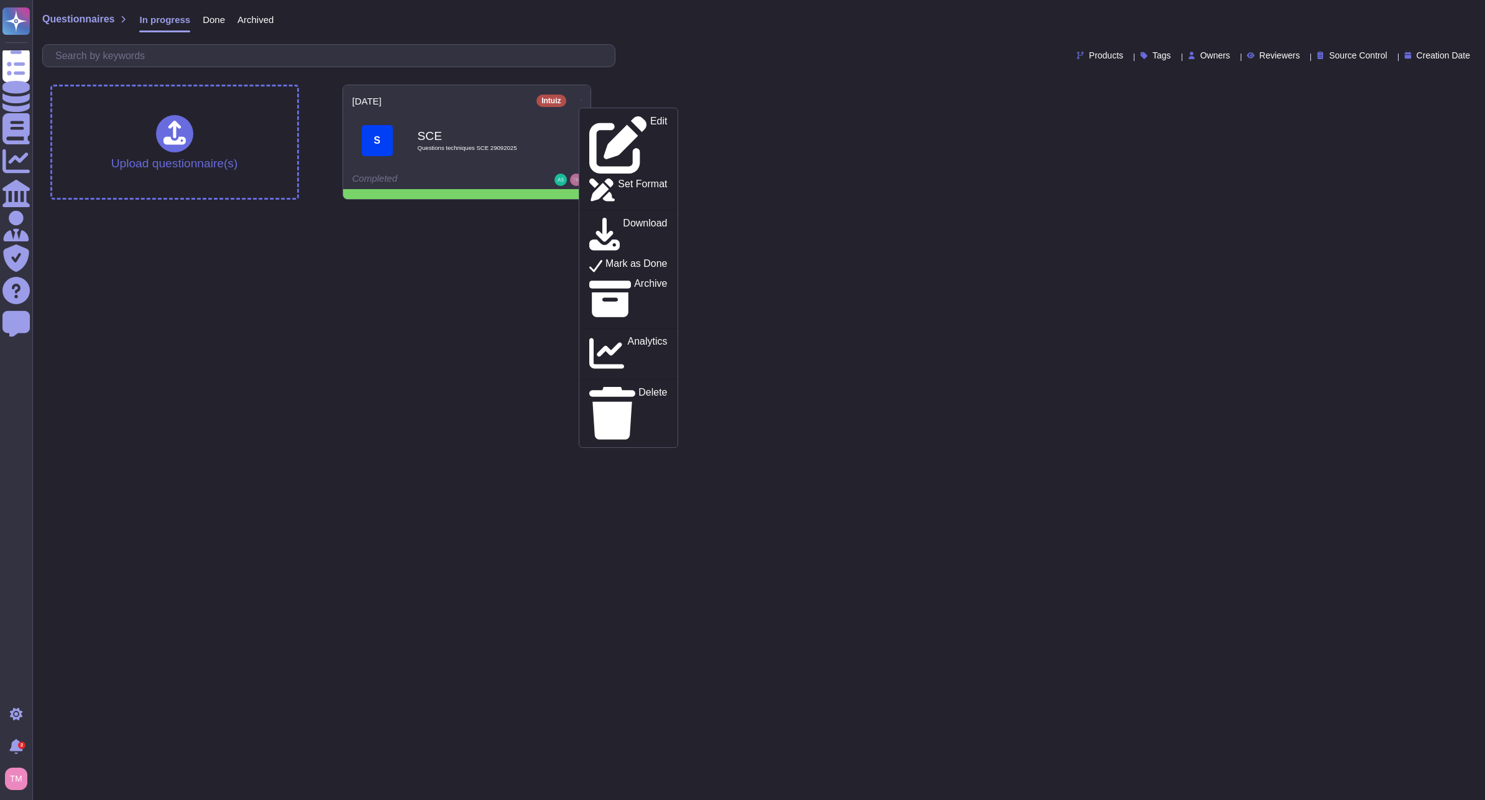
drag, startPoint x: 571, startPoint y: 464, endPoint x: 566, endPoint y: 469, distance: 7.5
click at [566, 210] on html "Questionnaires Knowledge Base Documents Analytics CAIQ / SIG Admin Trust Center…" at bounding box center [742, 105] width 1485 height 210
